Goal: Navigation & Orientation: Go to known website

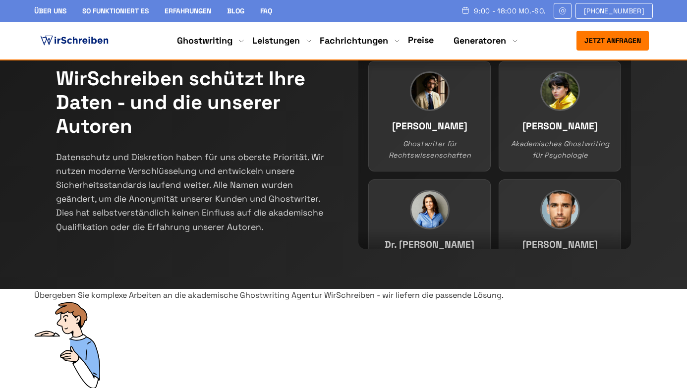
scroll to position [223, 0]
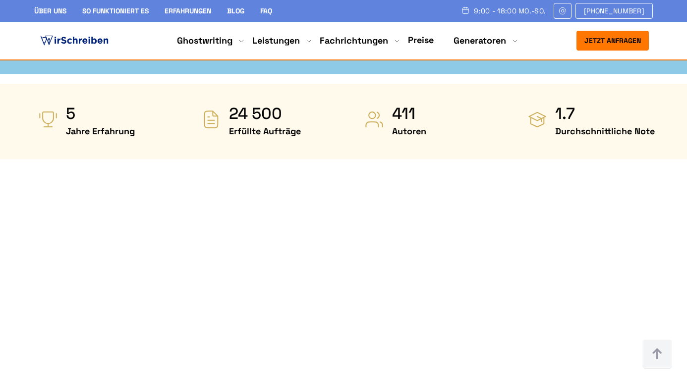
scroll to position [481, 0]
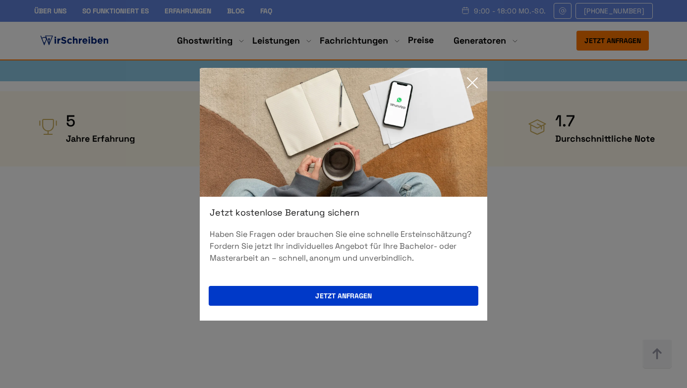
click at [472, 84] on icon at bounding box center [473, 83] width 20 height 20
